Goal: Download file/media

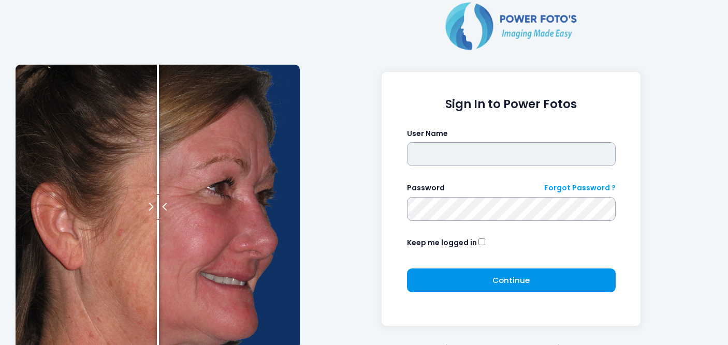
type input "*****"
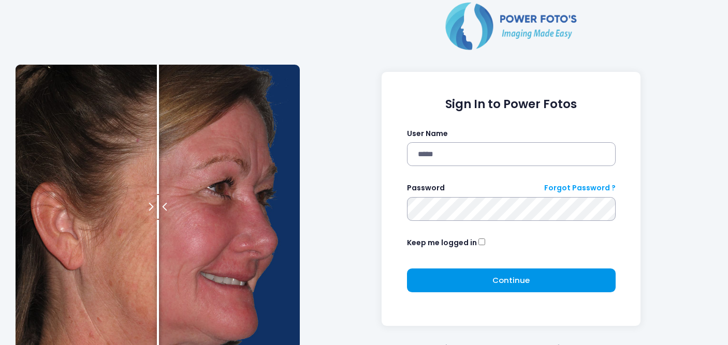
click at [516, 279] on span "Continue" at bounding box center [510, 280] width 37 height 11
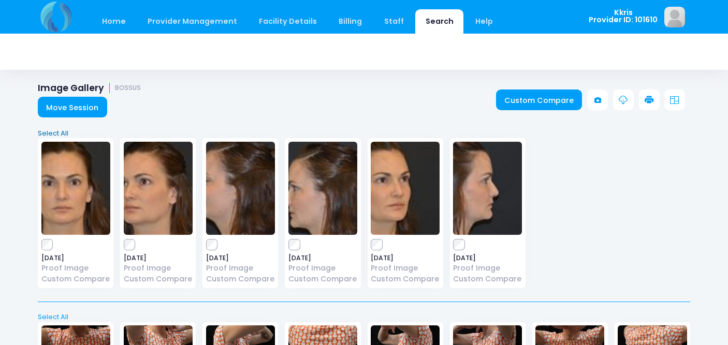
click at [53, 132] on link "Select All" at bounding box center [364, 133] width 659 height 10
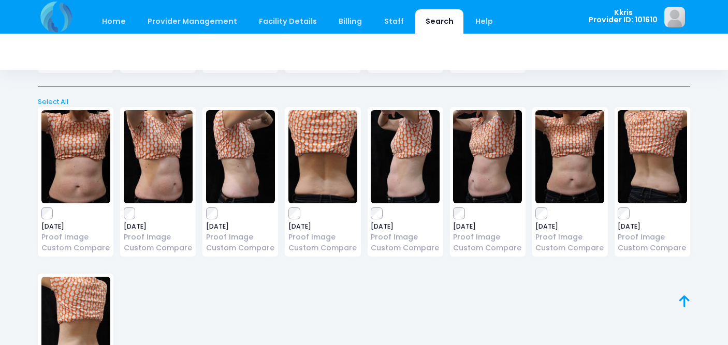
scroll to position [216, 0]
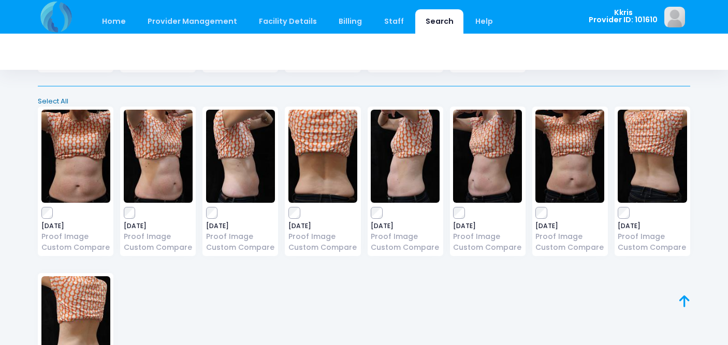
click at [61, 102] on link "Select All" at bounding box center [364, 101] width 659 height 10
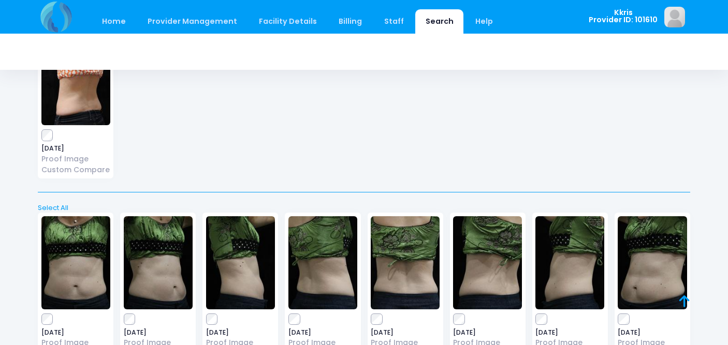
scroll to position [461, 0]
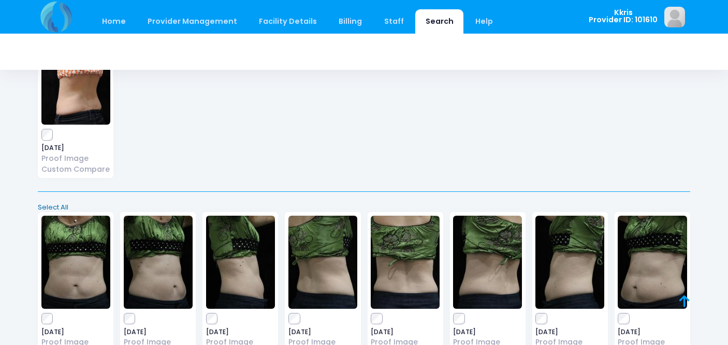
click at [51, 204] on link "Select All" at bounding box center [364, 207] width 659 height 10
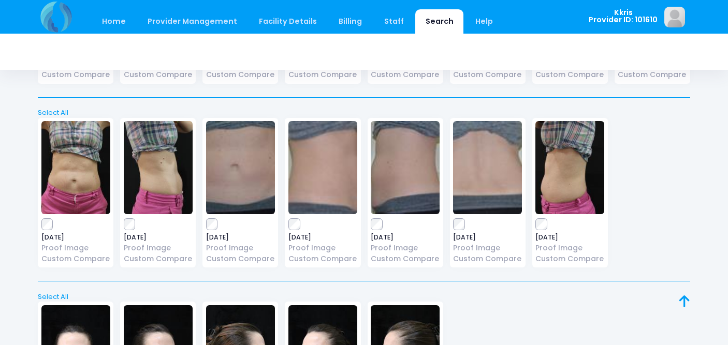
scroll to position [741, 0]
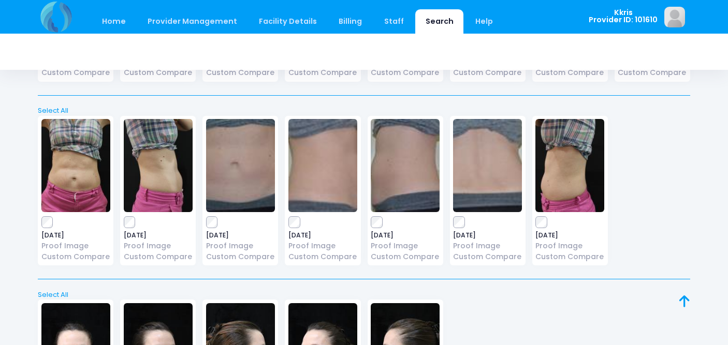
click at [56, 104] on div "Select All Deselect All" at bounding box center [364, 107] width 659 height 17
click at [56, 106] on link "Select All" at bounding box center [364, 111] width 659 height 10
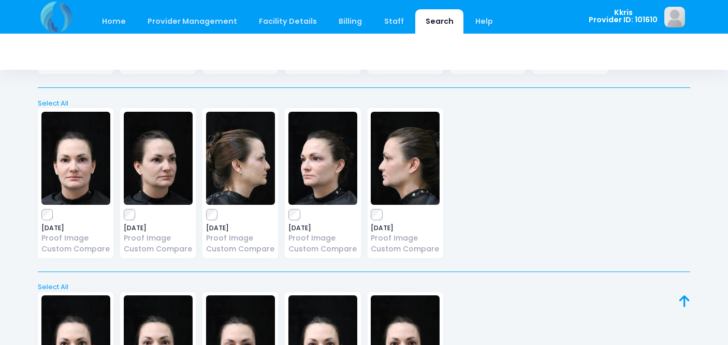
scroll to position [921, 0]
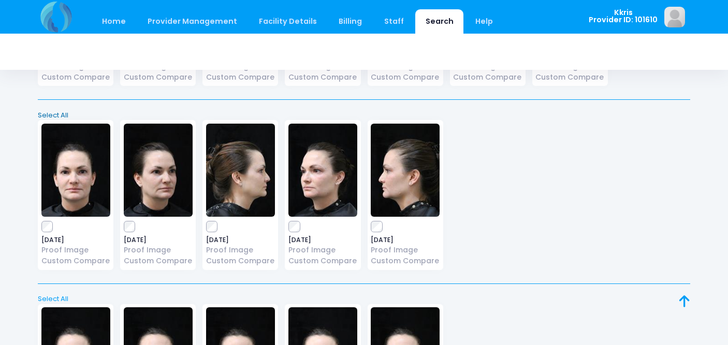
click at [55, 111] on link "Select All" at bounding box center [364, 115] width 659 height 10
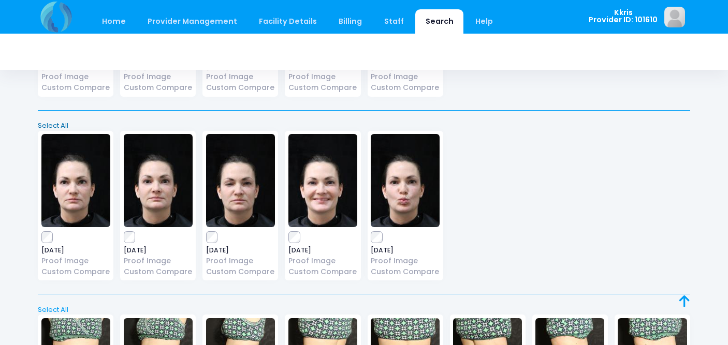
scroll to position [1095, 0]
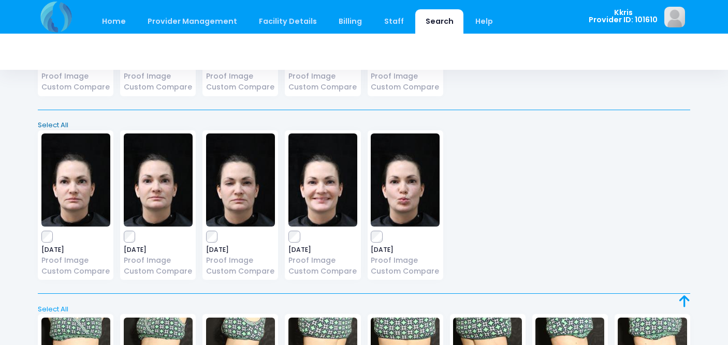
click at [51, 125] on link "Select All" at bounding box center [364, 125] width 659 height 10
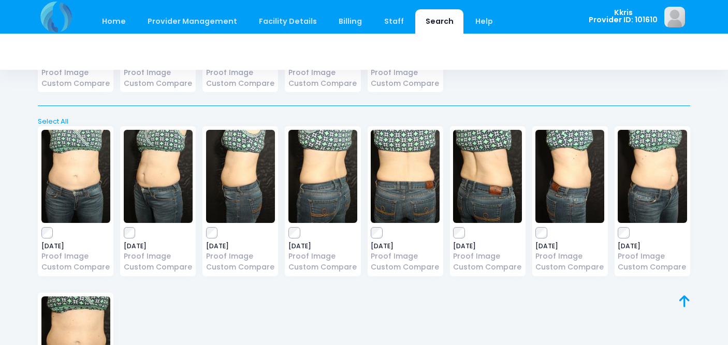
scroll to position [1285, 0]
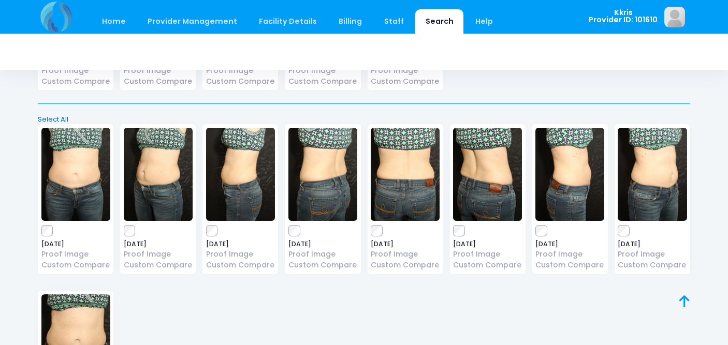
click at [54, 118] on link "Select All" at bounding box center [364, 119] width 659 height 10
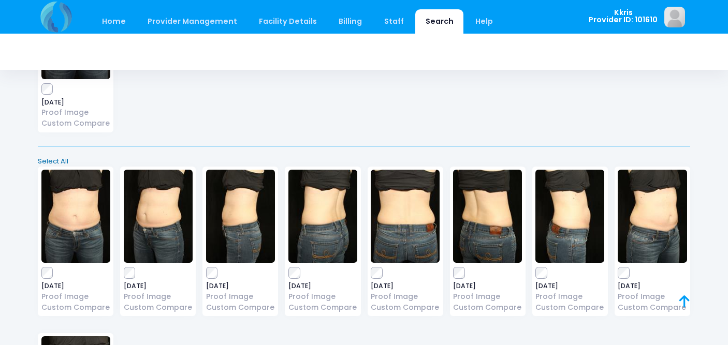
scroll to position [1596, 0]
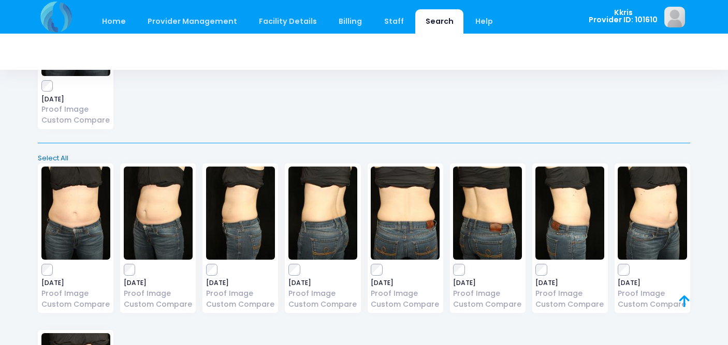
click at [55, 156] on link "Select All" at bounding box center [364, 158] width 659 height 10
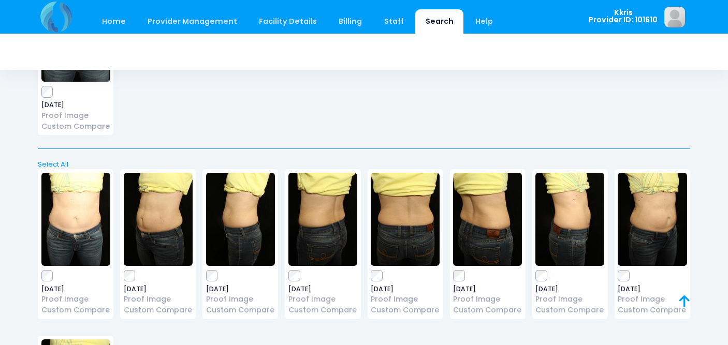
scroll to position [1943, 0]
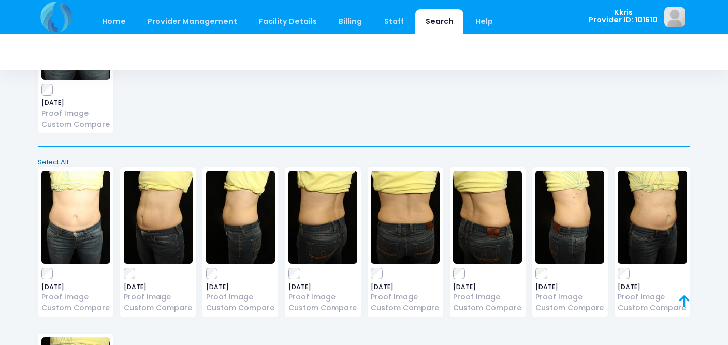
click at [55, 160] on link "Select All" at bounding box center [364, 162] width 659 height 10
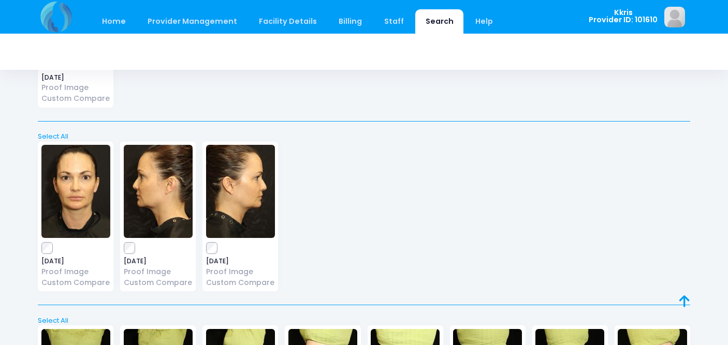
scroll to position [2316, 0]
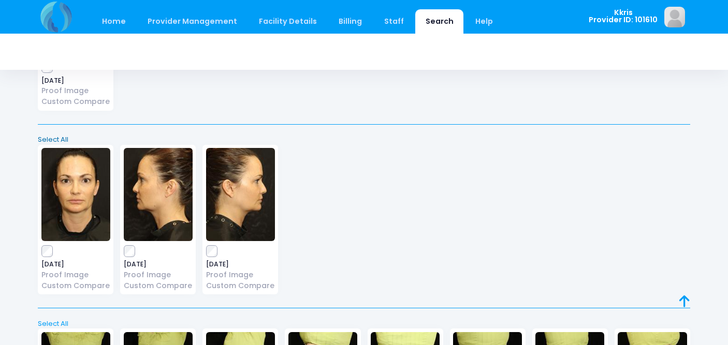
click at [55, 137] on link "Select All" at bounding box center [364, 140] width 659 height 10
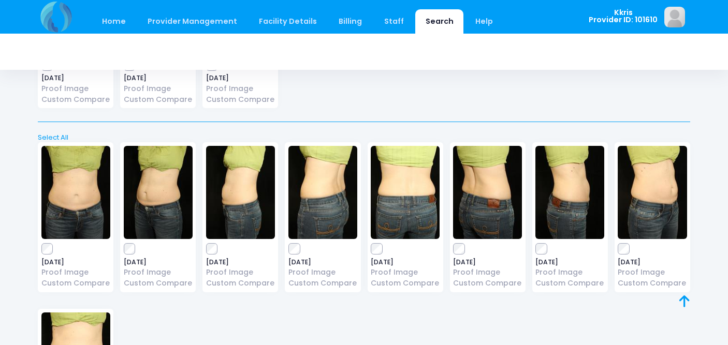
scroll to position [2501, 0]
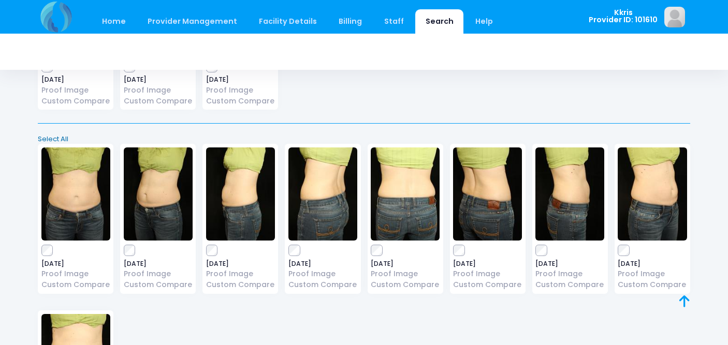
click at [56, 137] on link "Select All" at bounding box center [364, 139] width 659 height 10
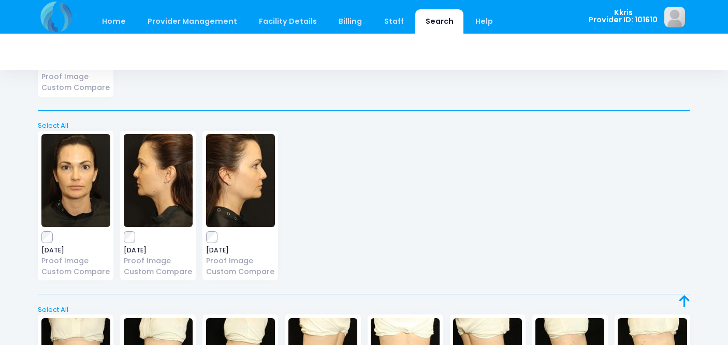
scroll to position [2874, 0]
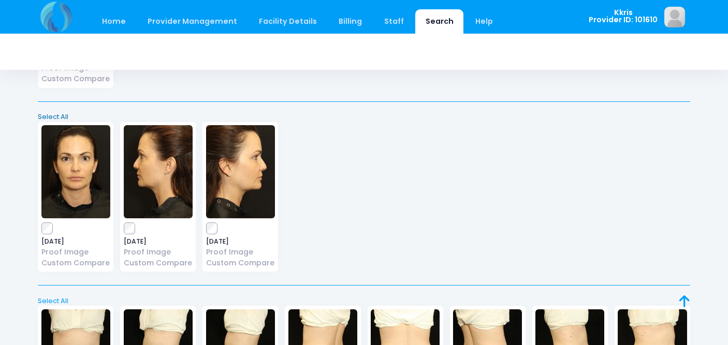
click at [63, 117] on link "Select All" at bounding box center [364, 117] width 659 height 10
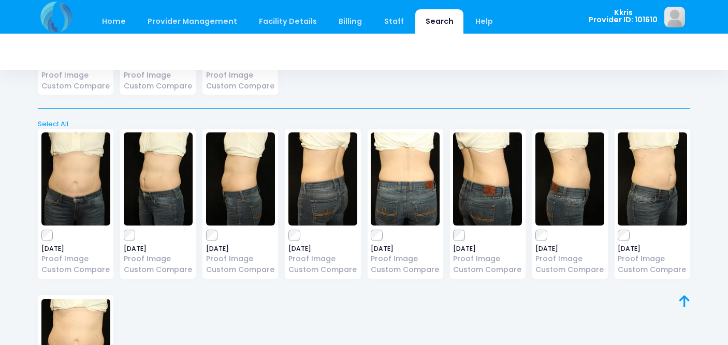
scroll to position [3051, 0]
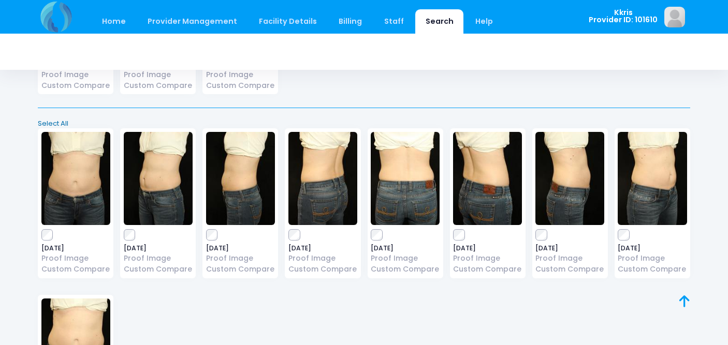
click at [62, 121] on link "Select All" at bounding box center [364, 124] width 659 height 10
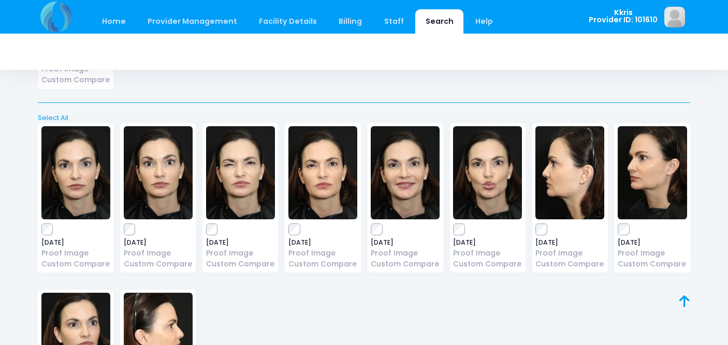
scroll to position [3405, 0]
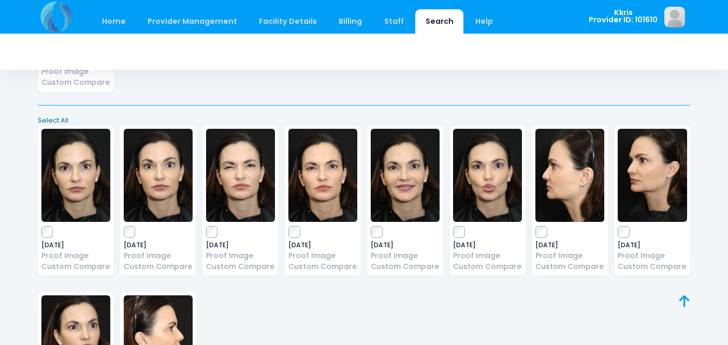
click at [60, 117] on link "Select All" at bounding box center [364, 120] width 659 height 10
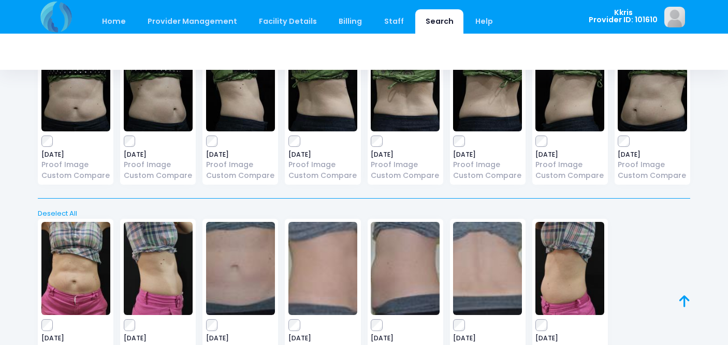
scroll to position [0, 0]
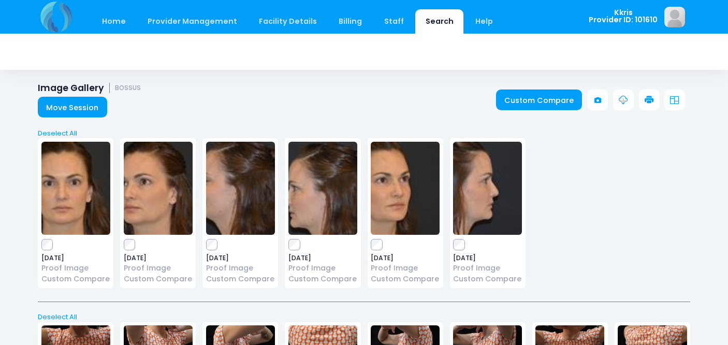
click at [621, 98] on icon at bounding box center [622, 100] width 9 height 9
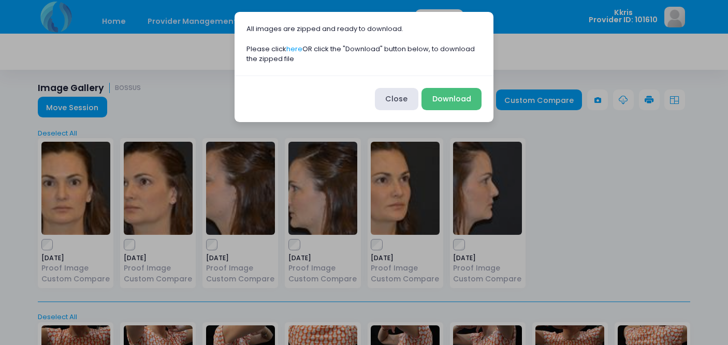
click at [445, 99] on button "Download" at bounding box center [451, 99] width 60 height 22
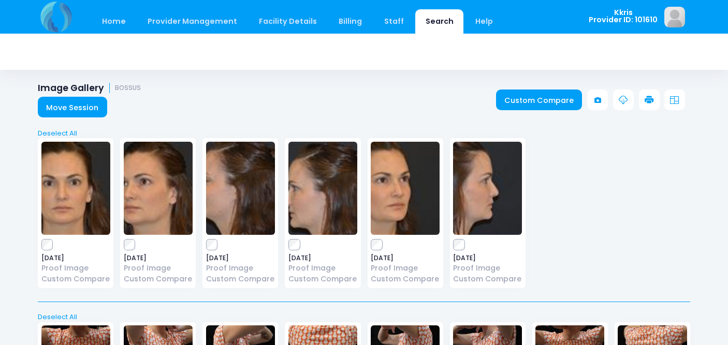
click at [422, 22] on link "Search" at bounding box center [439, 21] width 48 height 24
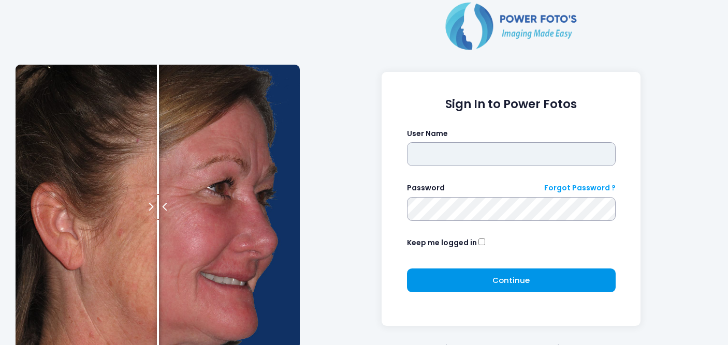
type input "*****"
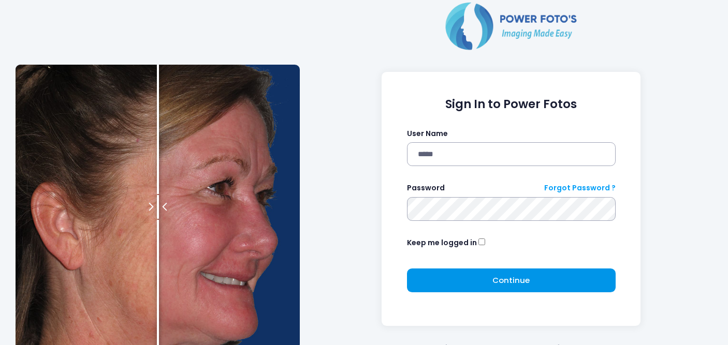
click at [515, 275] on span "Continue" at bounding box center [510, 280] width 37 height 11
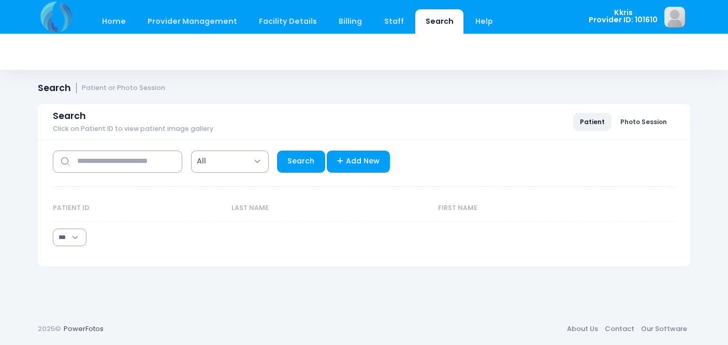
select select "***"
click at [252, 160] on span "All" at bounding box center [230, 162] width 78 height 22
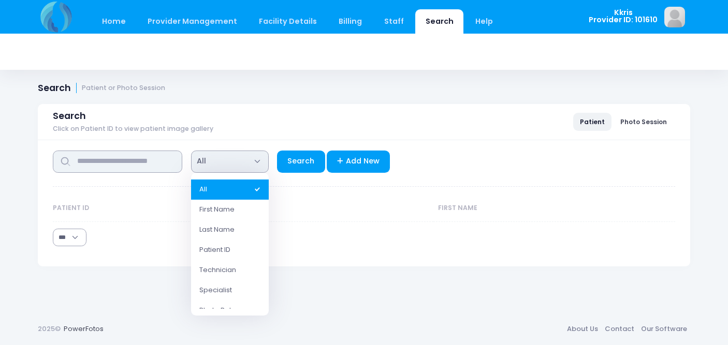
click at [142, 164] on input "text" at bounding box center [117, 162] width 129 height 22
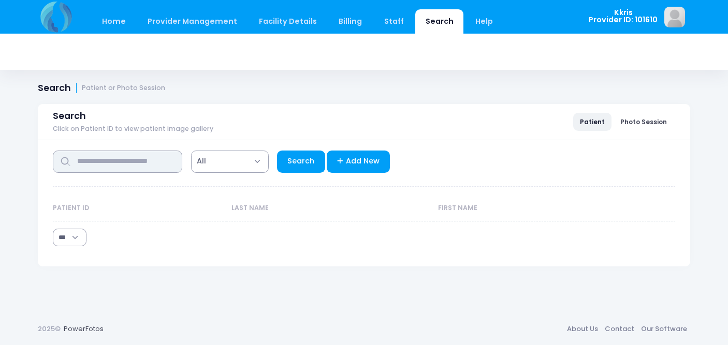
click at [142, 164] on input "text" at bounding box center [117, 162] width 129 height 22
click at [86, 206] on th "Patient ID" at bounding box center [139, 208] width 173 height 27
click at [80, 235] on select "** ** ** ***" at bounding box center [70, 238] width 34 height 18
click at [96, 160] on input "text" at bounding box center [117, 162] width 129 height 22
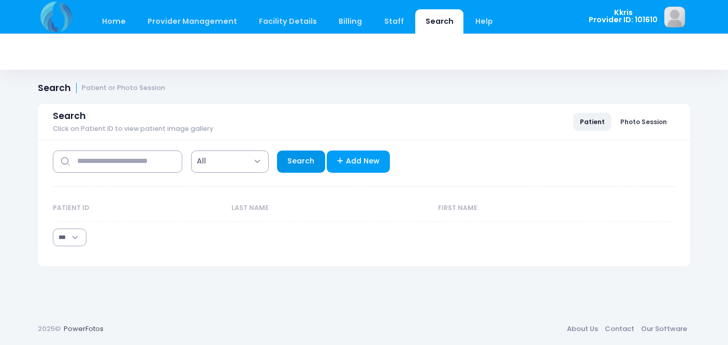
click at [288, 158] on link "Search" at bounding box center [301, 162] width 48 height 22
select select "***"
click at [265, 164] on span "All" at bounding box center [230, 162] width 78 height 22
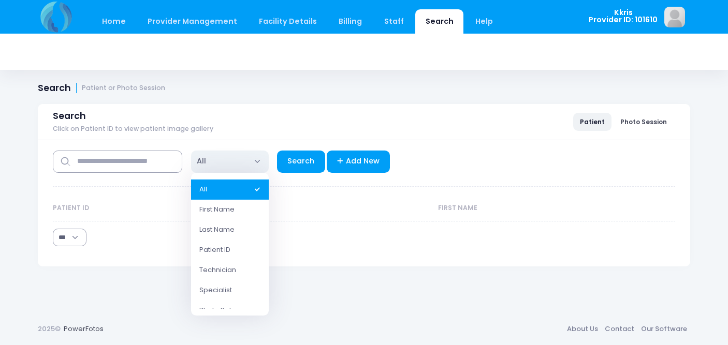
click at [257, 157] on span "All" at bounding box center [230, 162] width 78 height 22
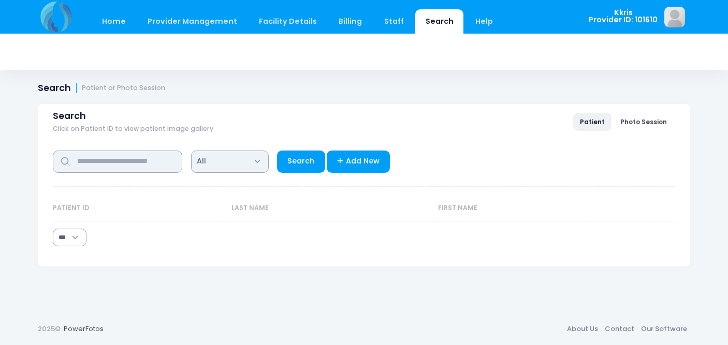
click at [104, 165] on input "text" at bounding box center [117, 162] width 129 height 22
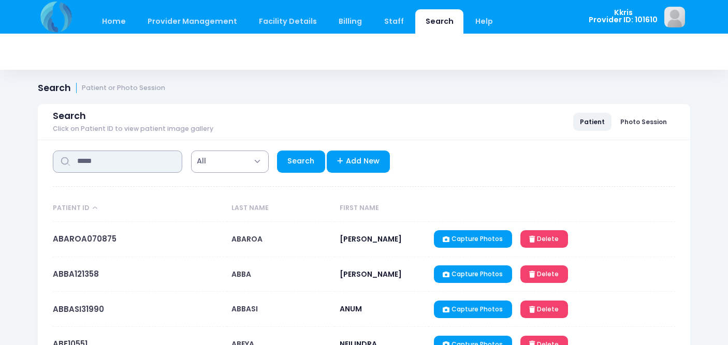
type input "*****"
